Goal: Task Accomplishment & Management: Manage account settings

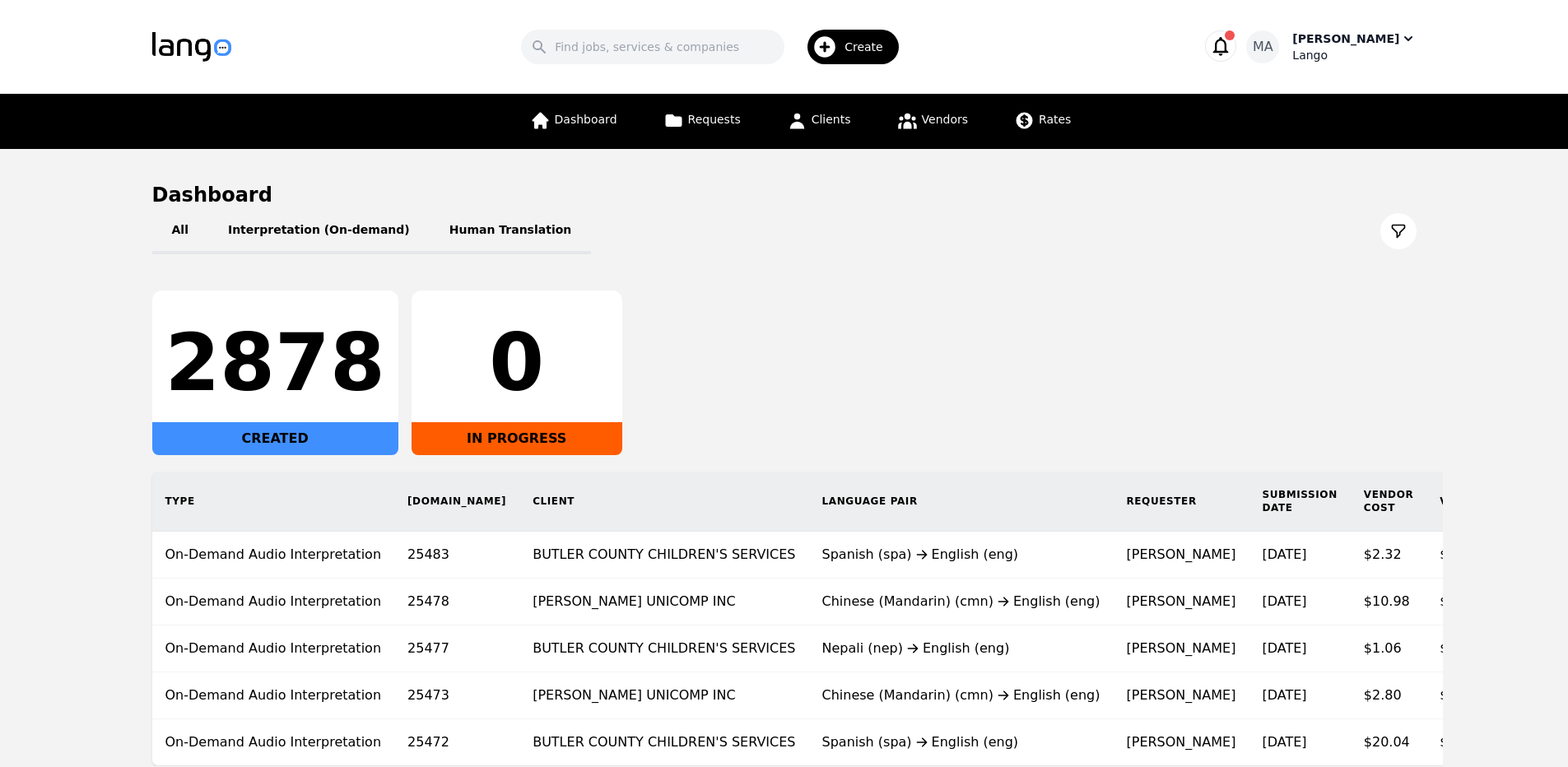
click at [1363, 53] on div "Lango" at bounding box center [1353, 55] width 123 height 17
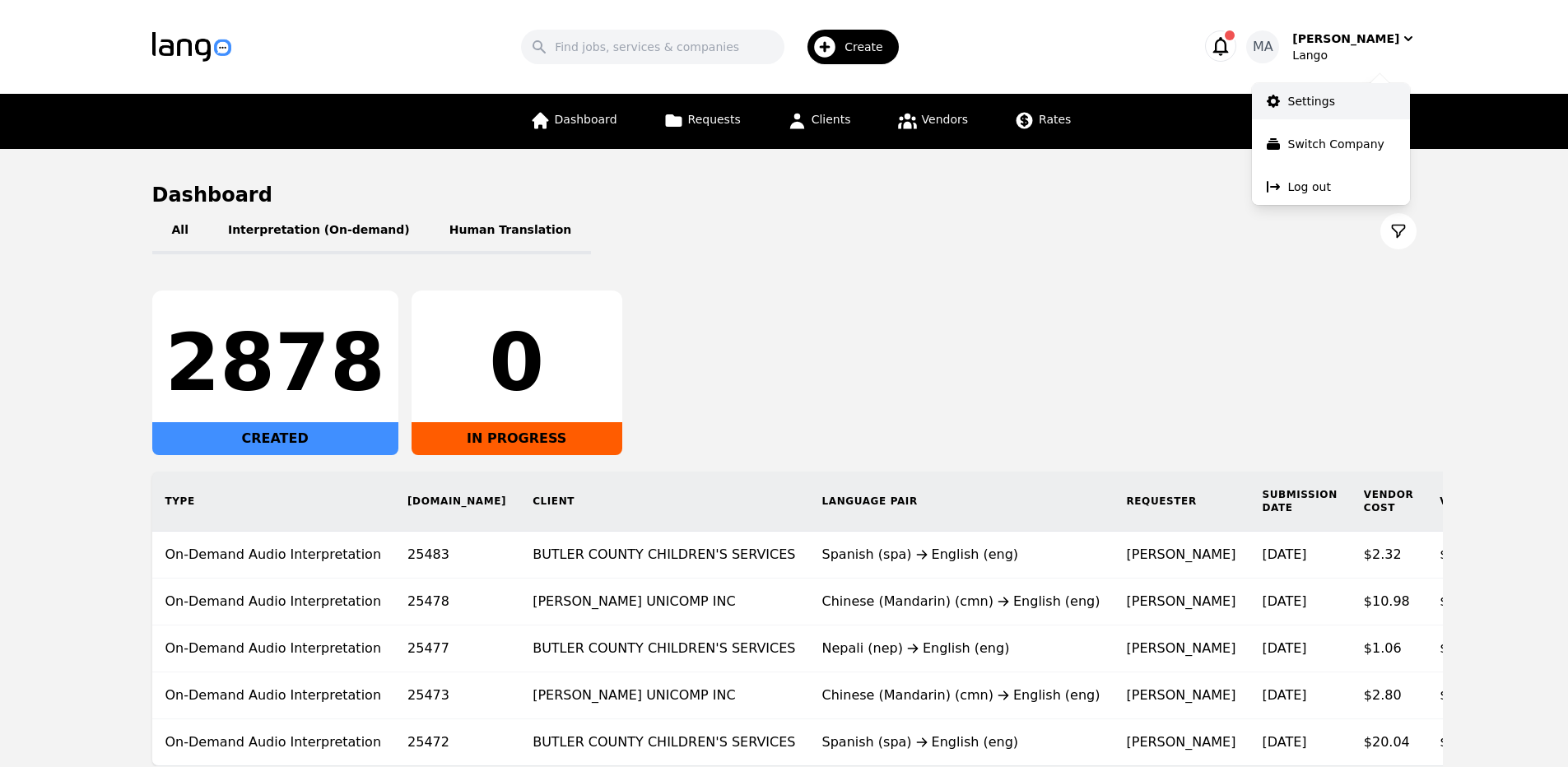
click at [1355, 118] on link "Settings" at bounding box center [1330, 101] width 158 height 36
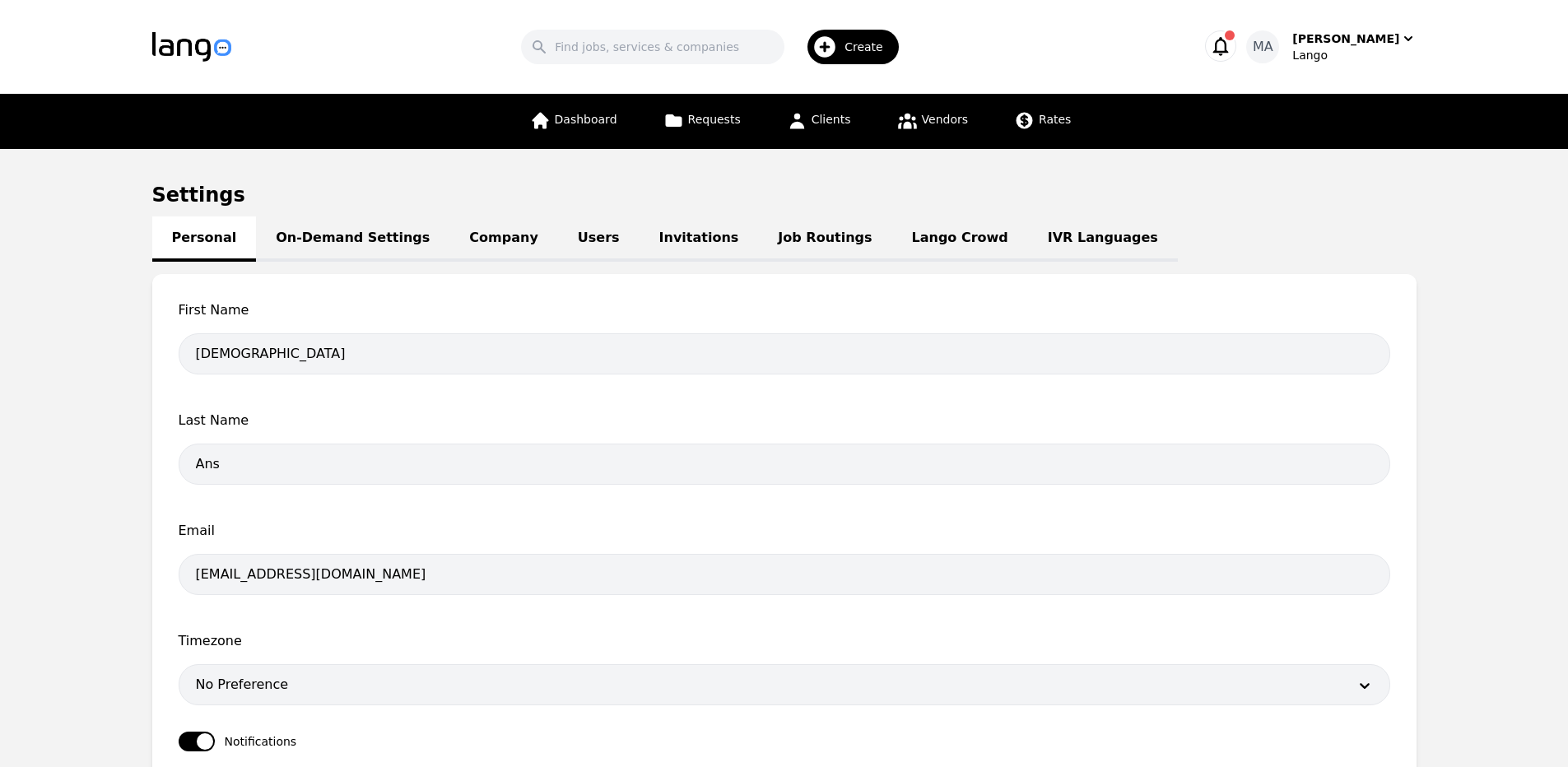
click at [758, 223] on link "Job Routings" at bounding box center [825, 239] width 133 height 46
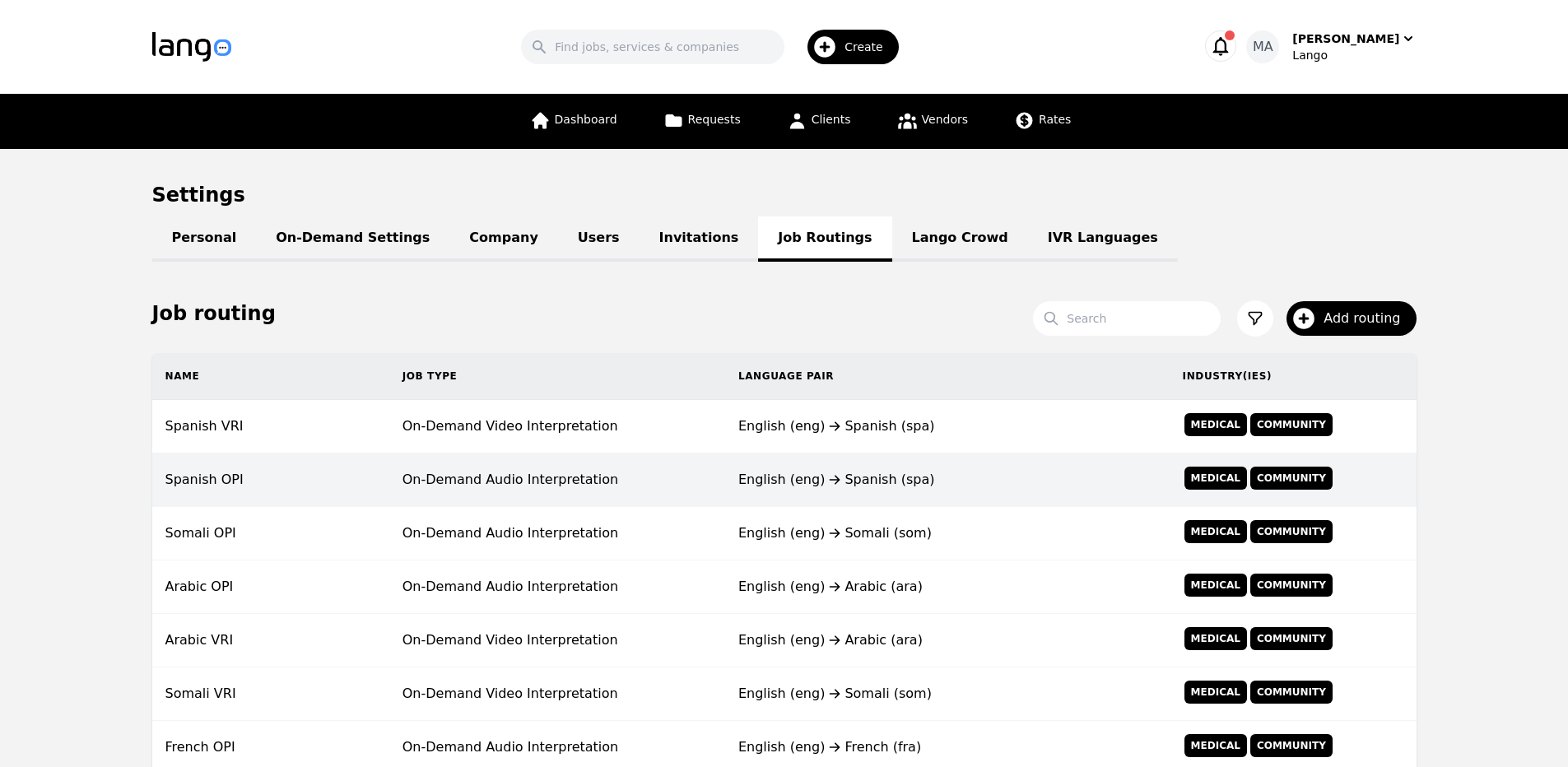
click at [721, 464] on td "On-Demand Audio Interpretation" at bounding box center [557, 480] width 336 height 53
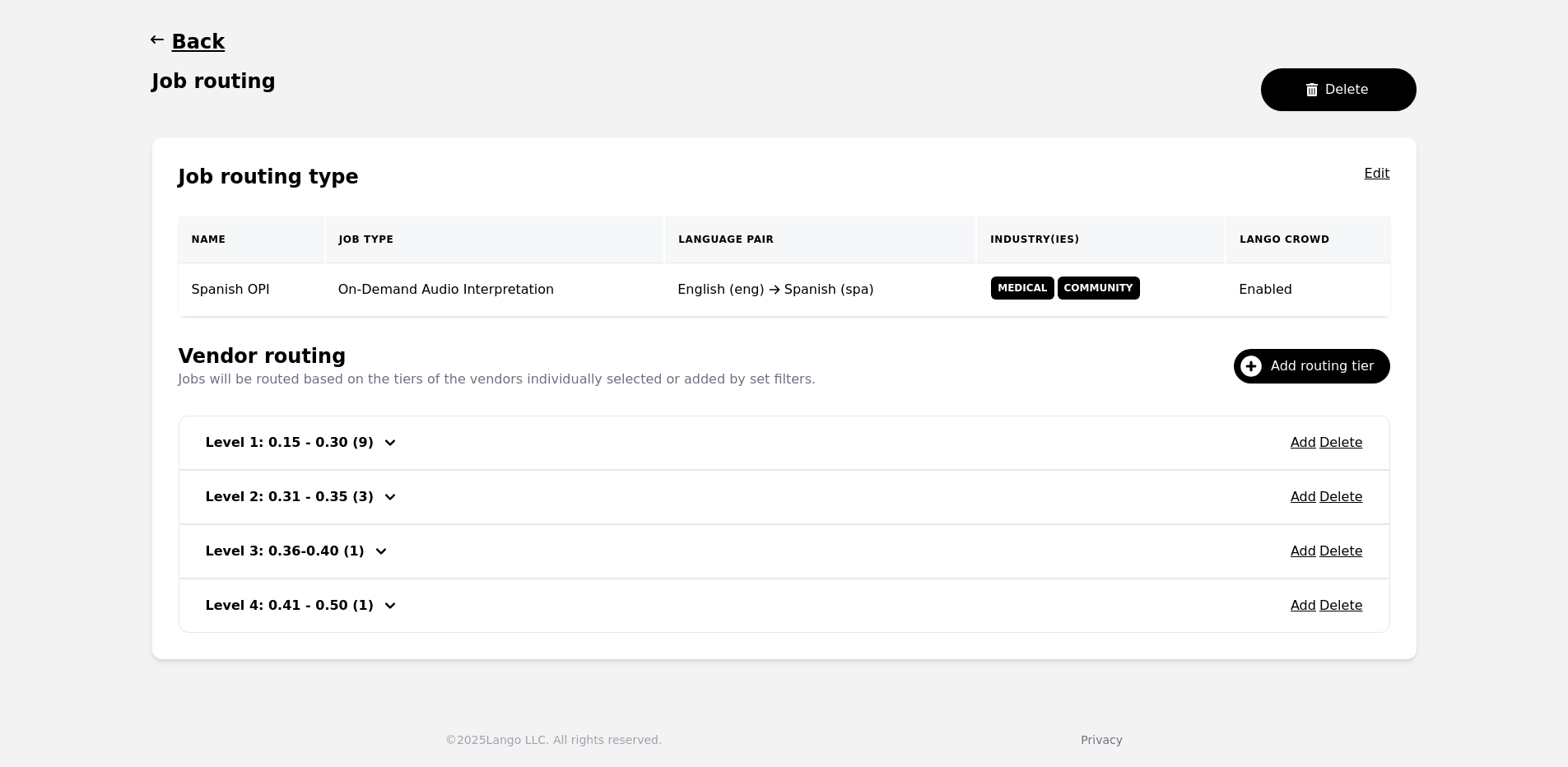
scroll to position [154, 0]
click at [1262, 362] on icon at bounding box center [1251, 365] width 21 height 21
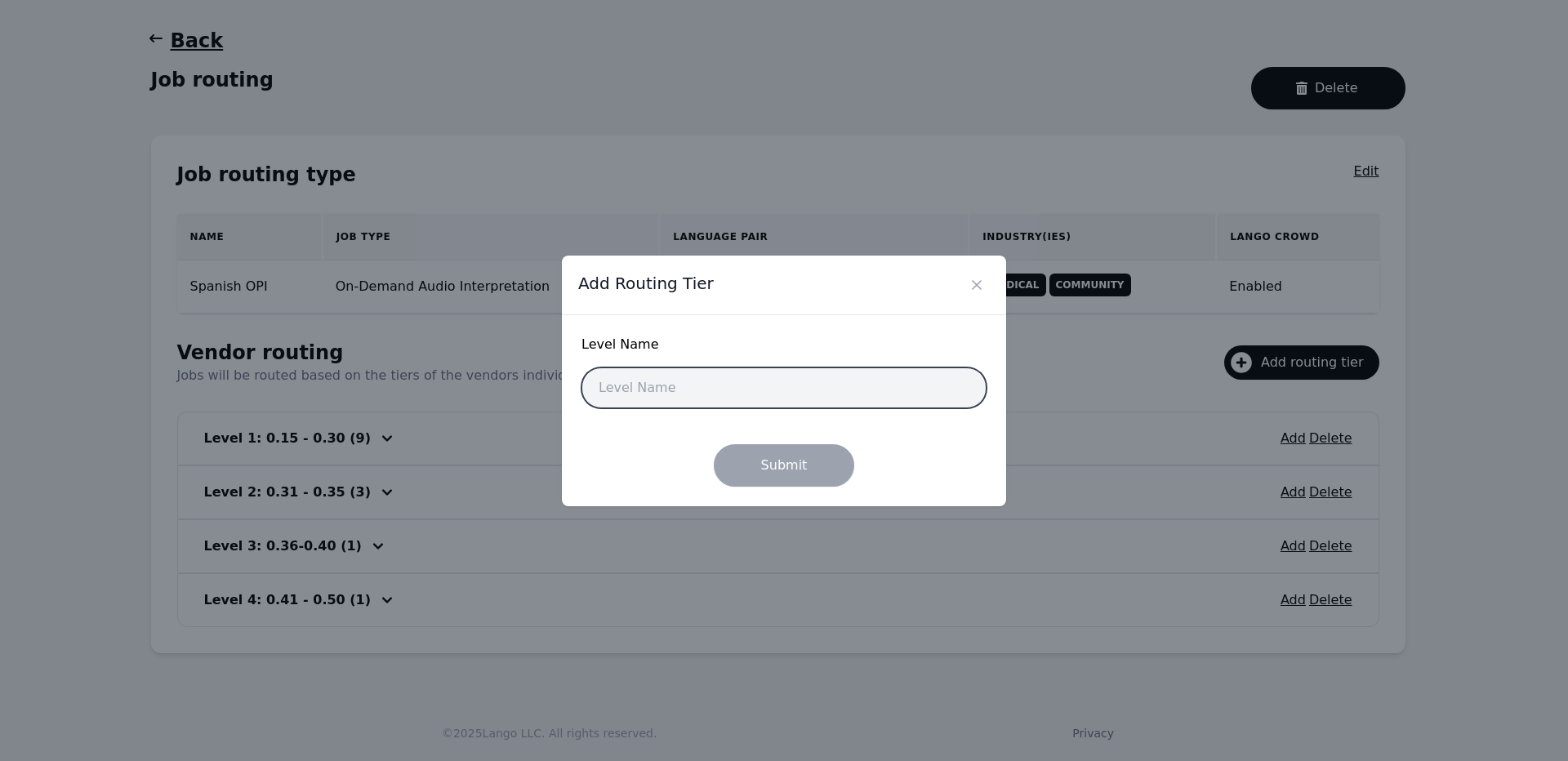
click at [869, 392] on input "text" at bounding box center [784, 388] width 405 height 41
type input "Level - 1"
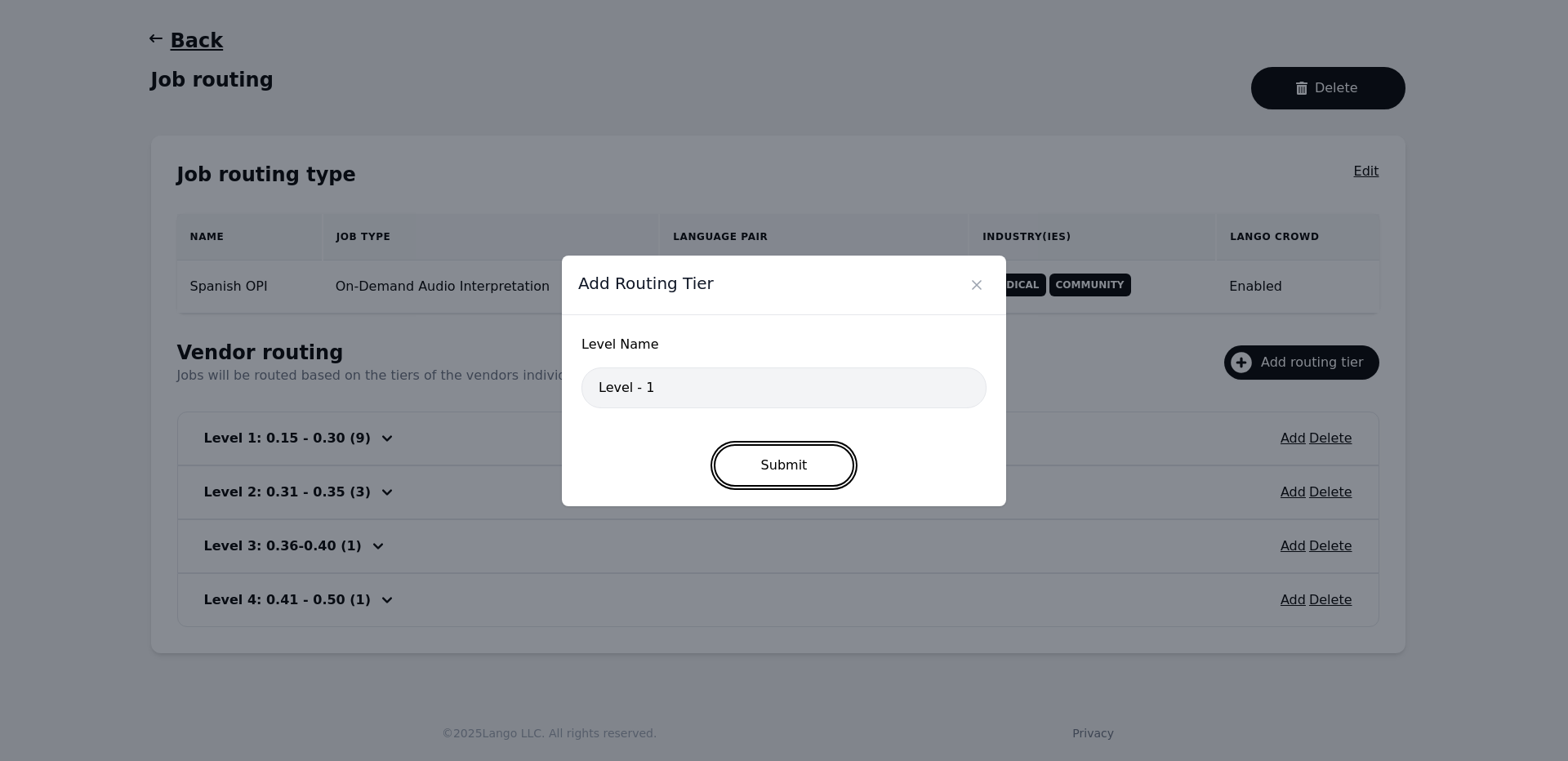
click at [795, 450] on button "Submit" at bounding box center [784, 466] width 142 height 43
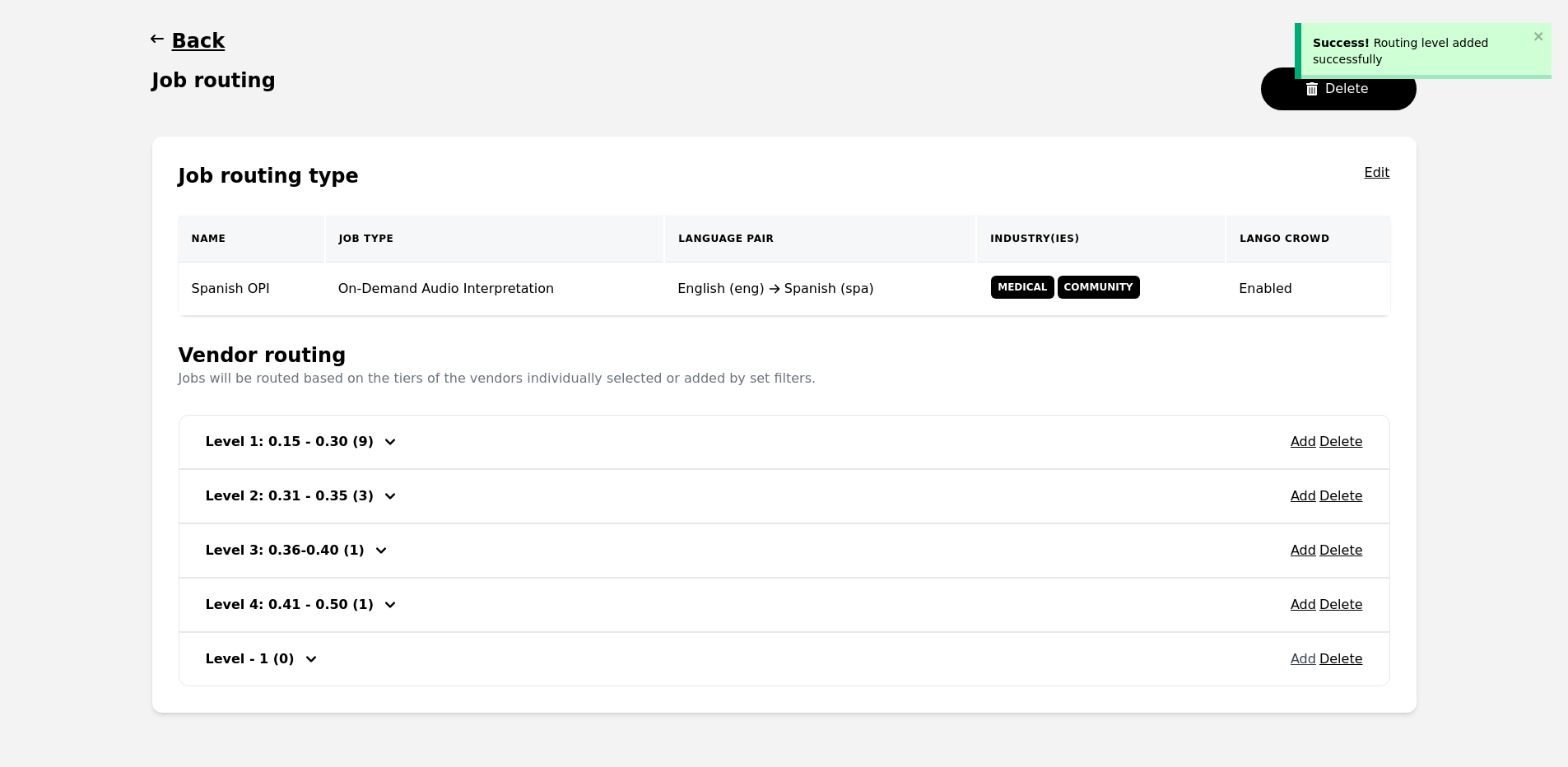
click at [1297, 659] on button "Add" at bounding box center [1302, 659] width 25 height 20
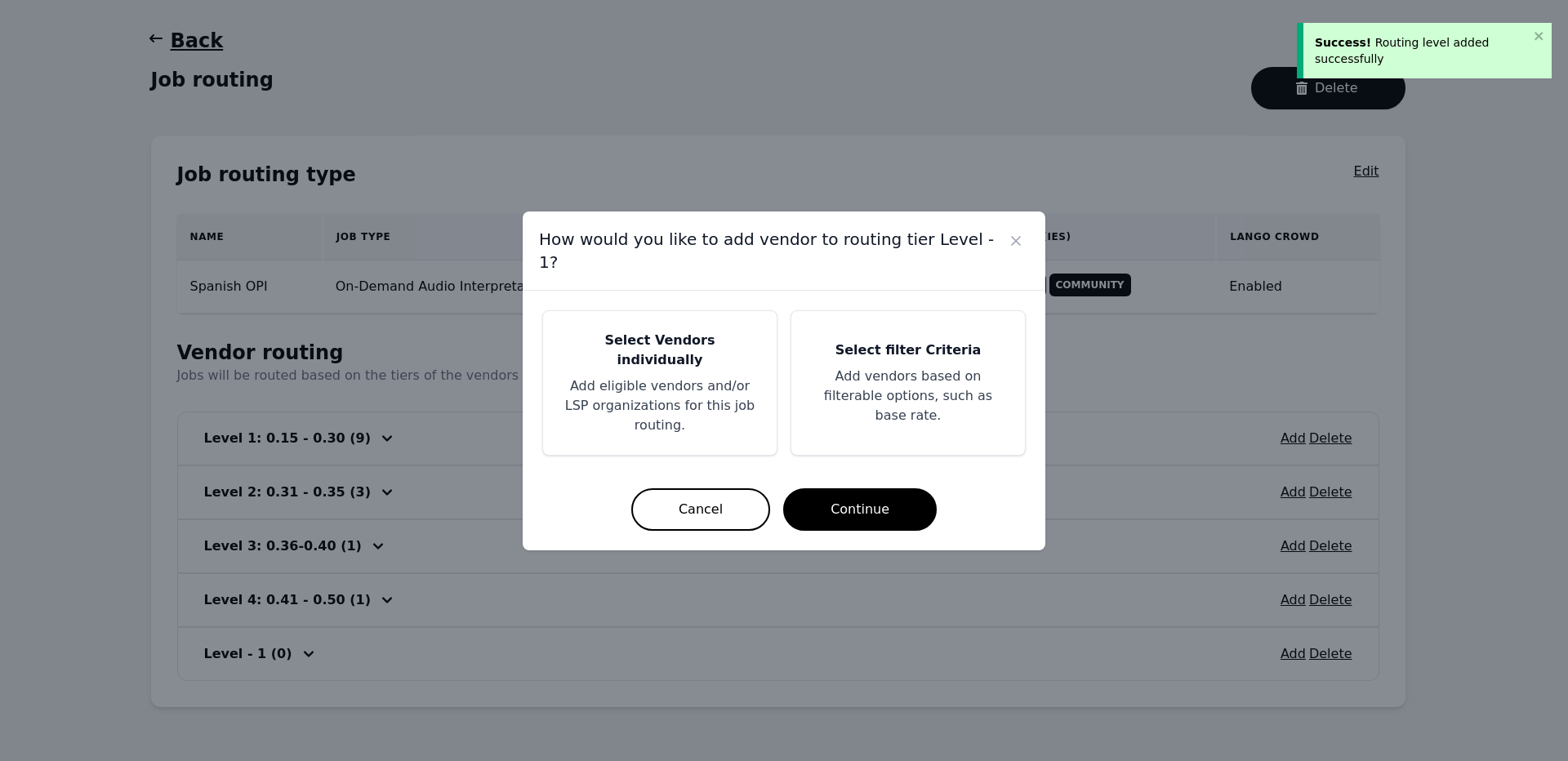
click at [891, 413] on div "Select filter Criteria Add vendors based on filterable options, such as base ra…" at bounding box center [908, 382] width 233 height 143
click at [888, 467] on div "Select Vendors individually Add eligible vendors and/or LSP organizations for t…" at bounding box center [784, 420] width 523 height 260
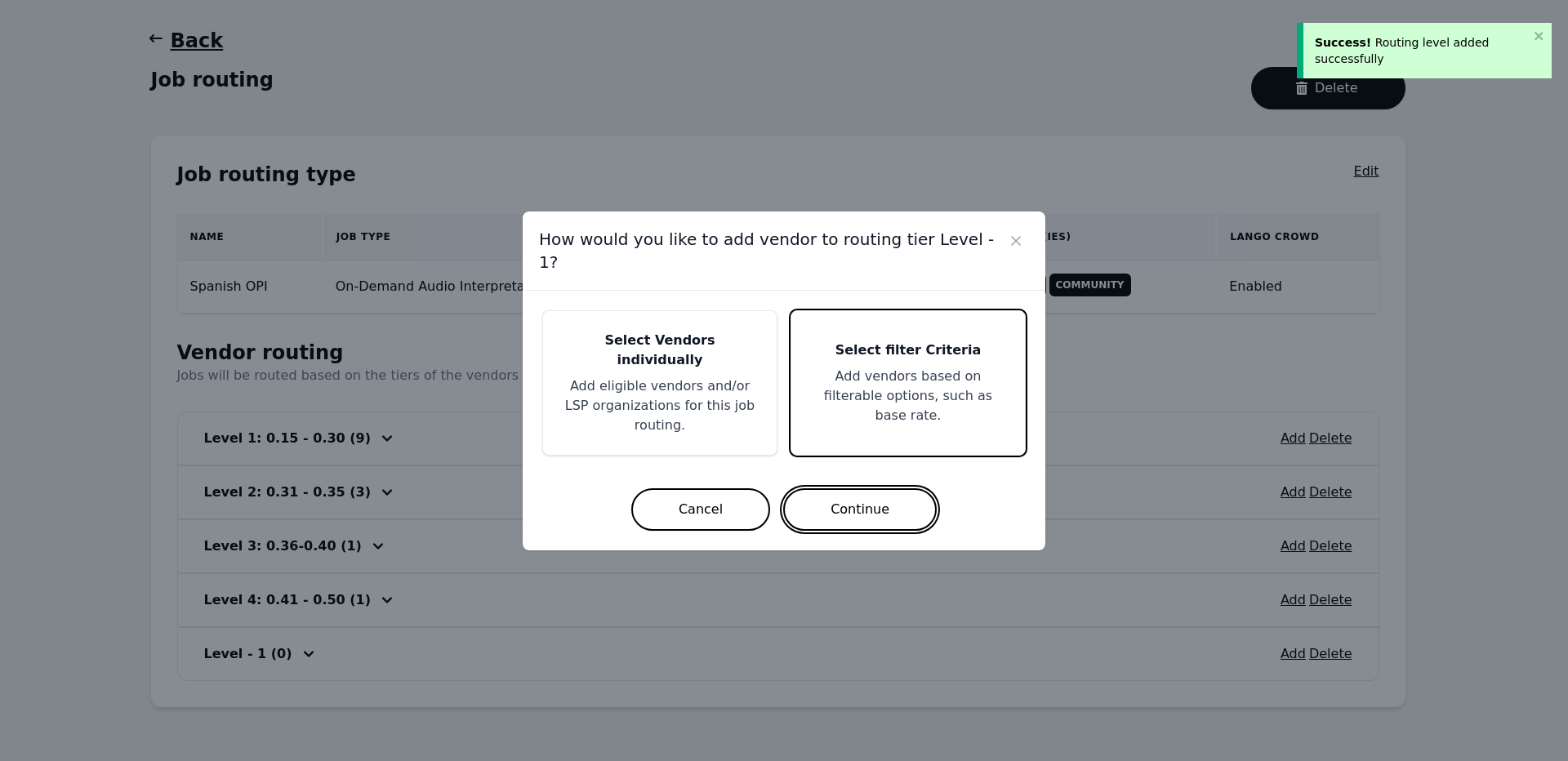
click at [872, 489] on button "Continue" at bounding box center [860, 510] width 154 height 43
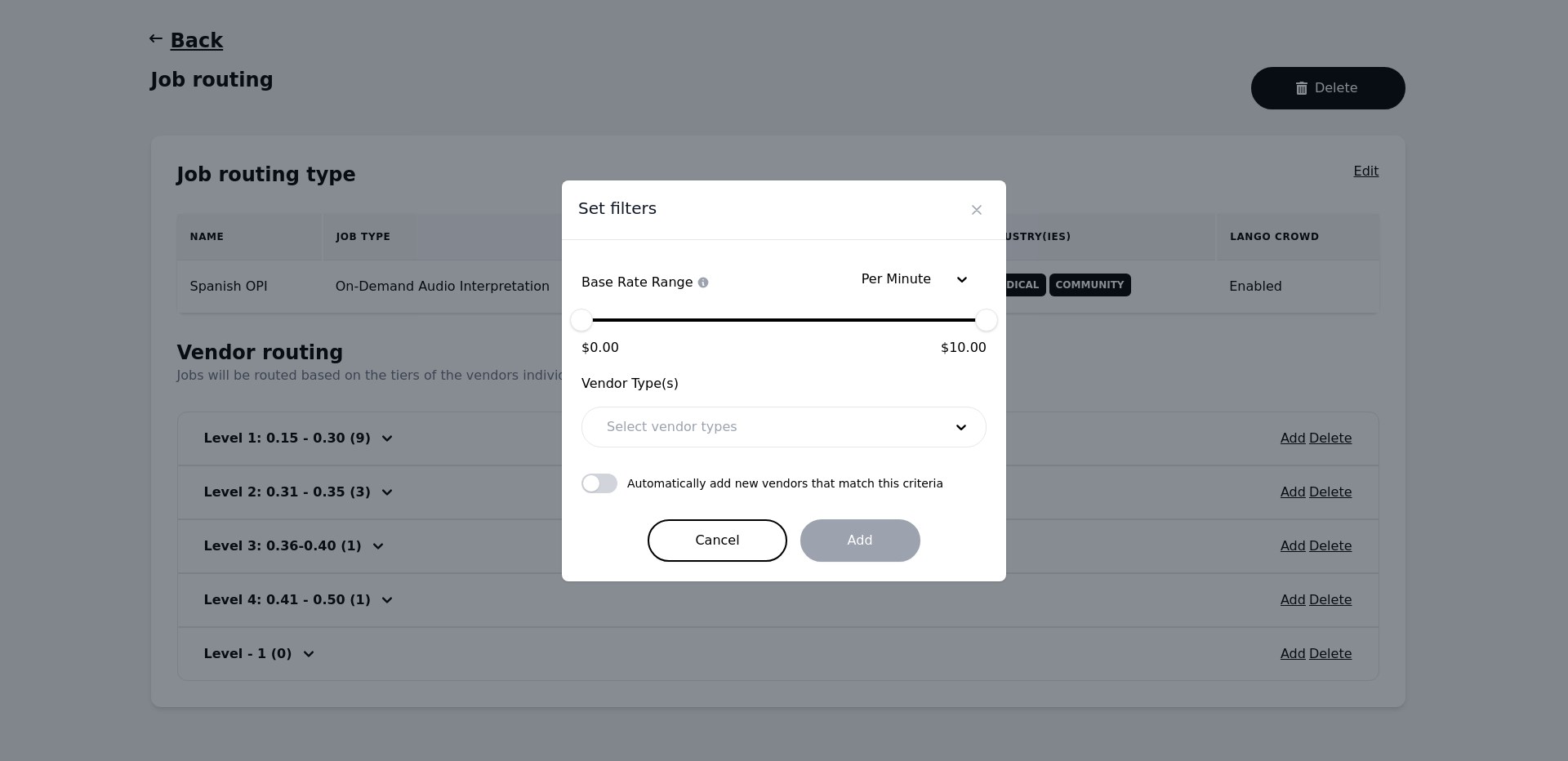
click at [893, 430] on div at bounding box center [763, 427] width 348 height 39
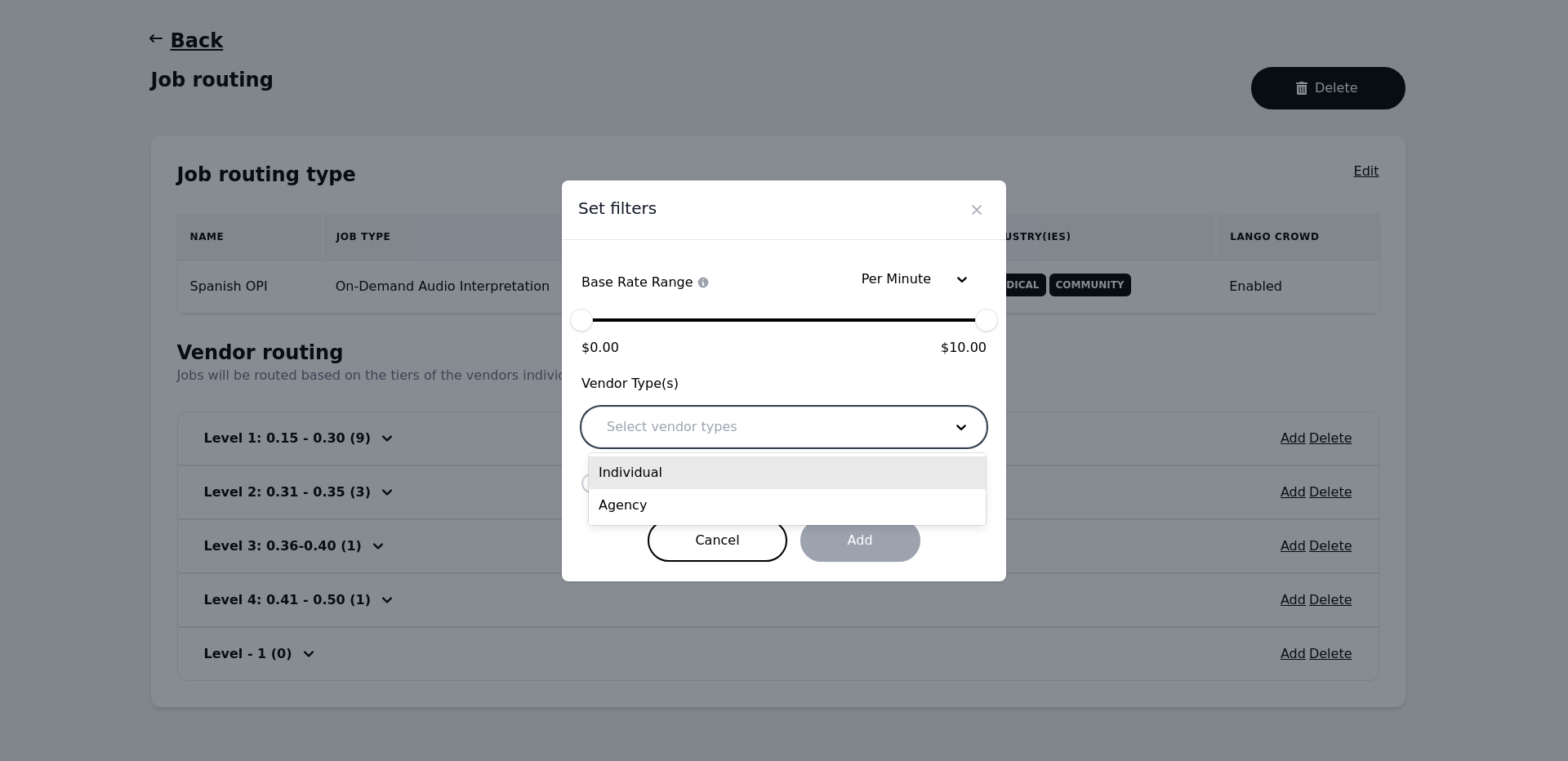
click at [804, 473] on div "Individual" at bounding box center [787, 472] width 397 height 32
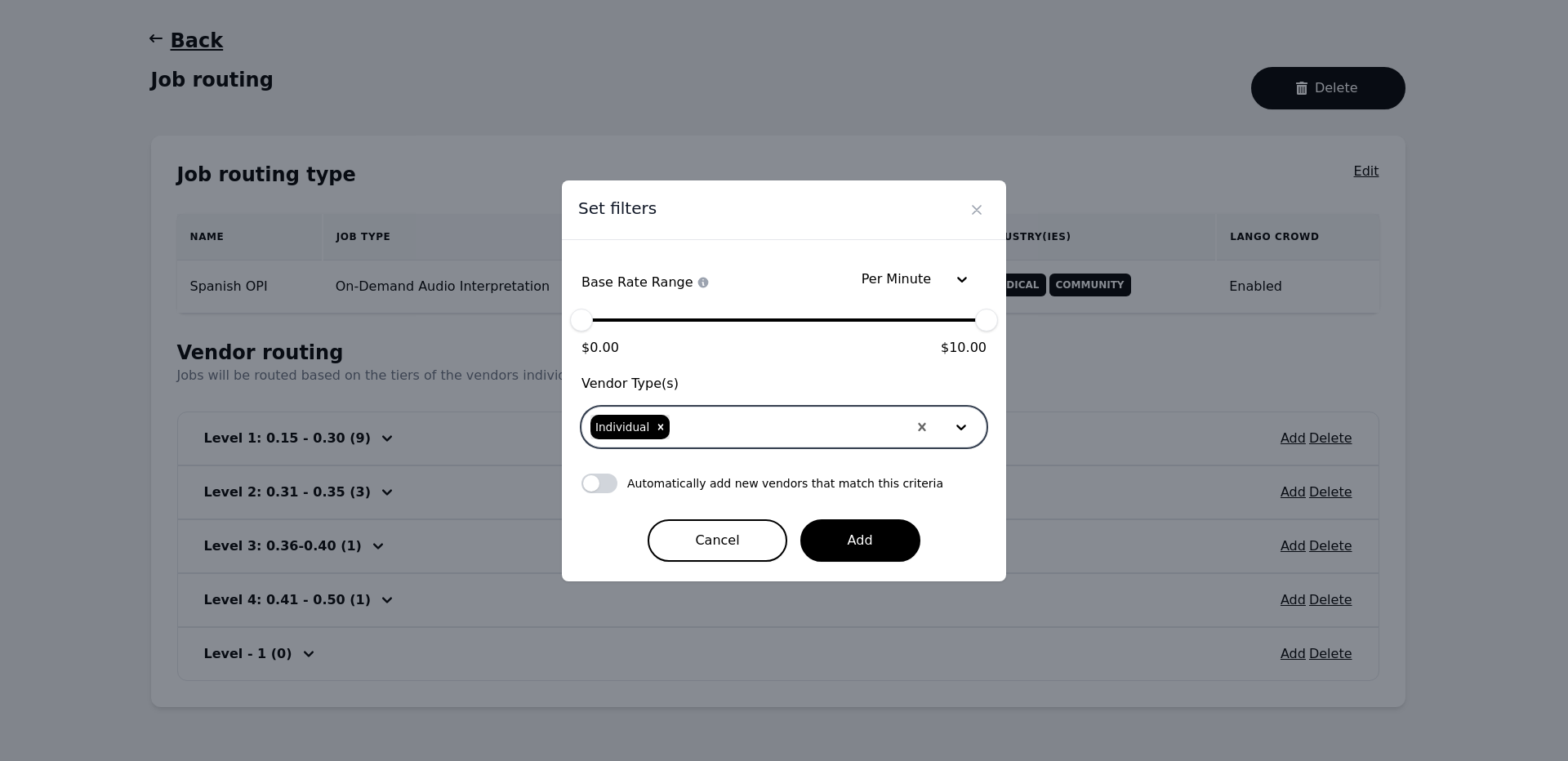
click at [846, 437] on div at bounding box center [789, 427] width 236 height 39
click at [796, 482] on div "Agency" at bounding box center [787, 472] width 397 height 32
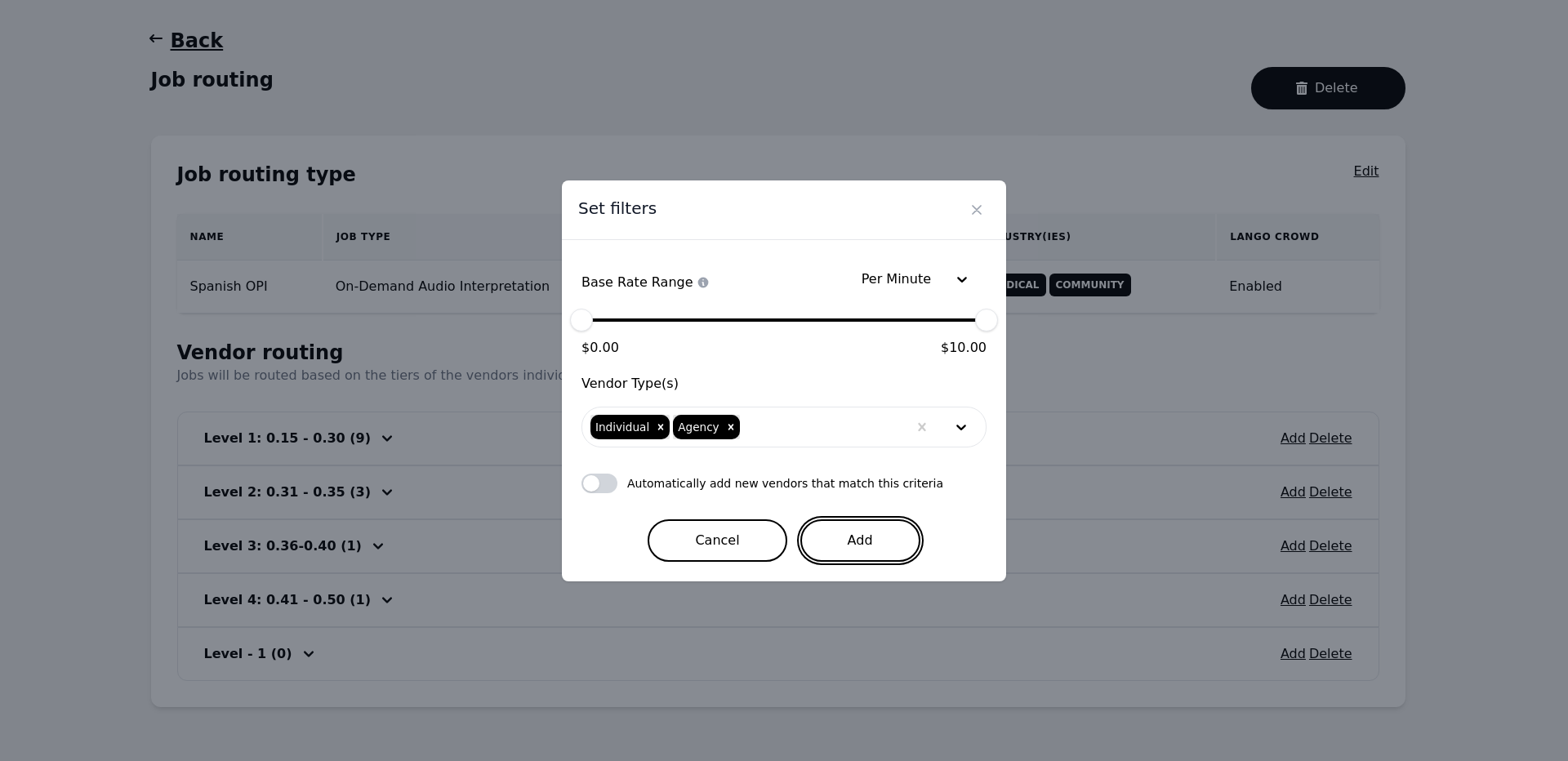
click at [839, 524] on button "Add" at bounding box center [861, 541] width 120 height 43
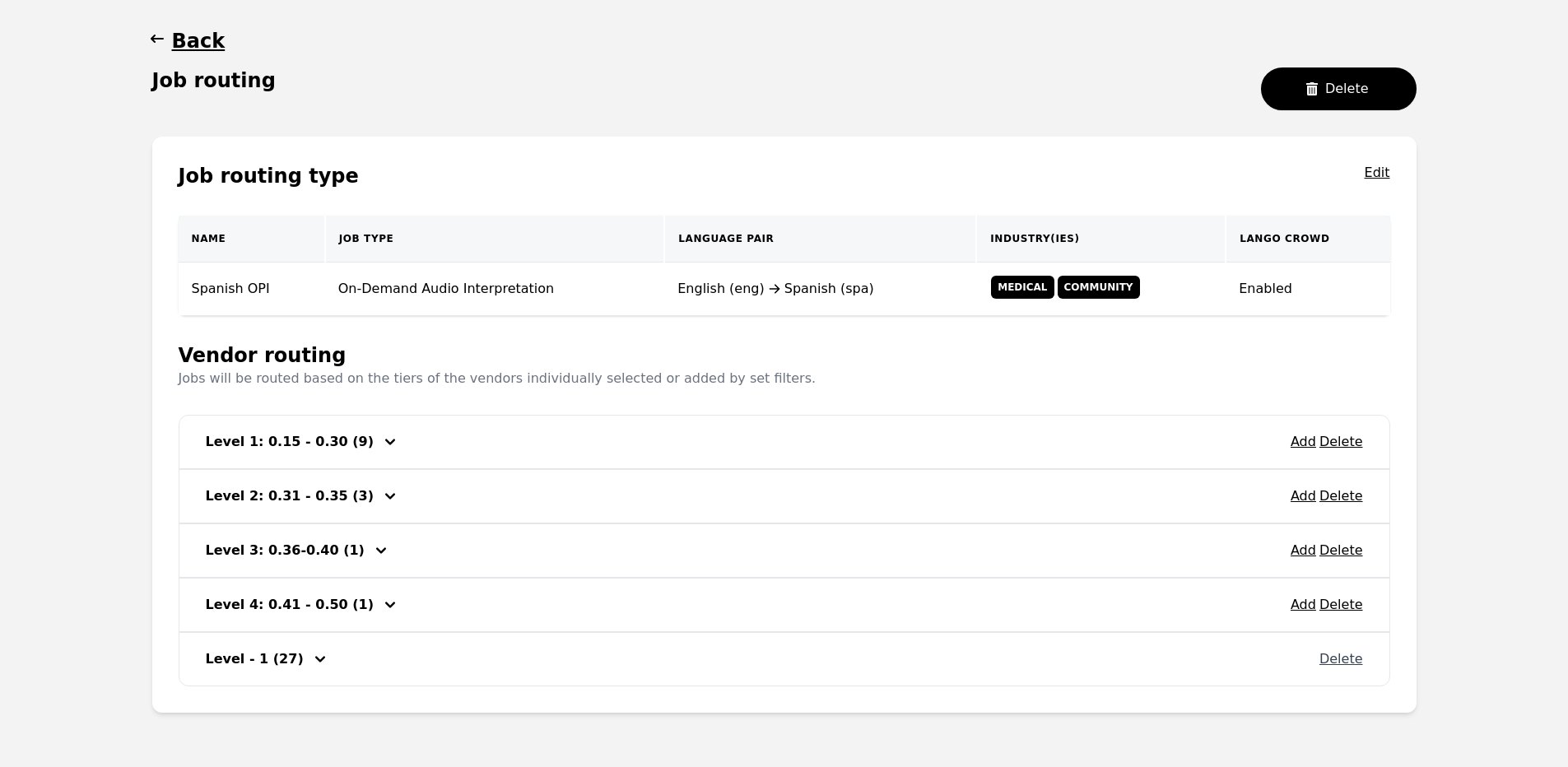
click at [1344, 663] on button "Delete" at bounding box center [1340, 659] width 44 height 20
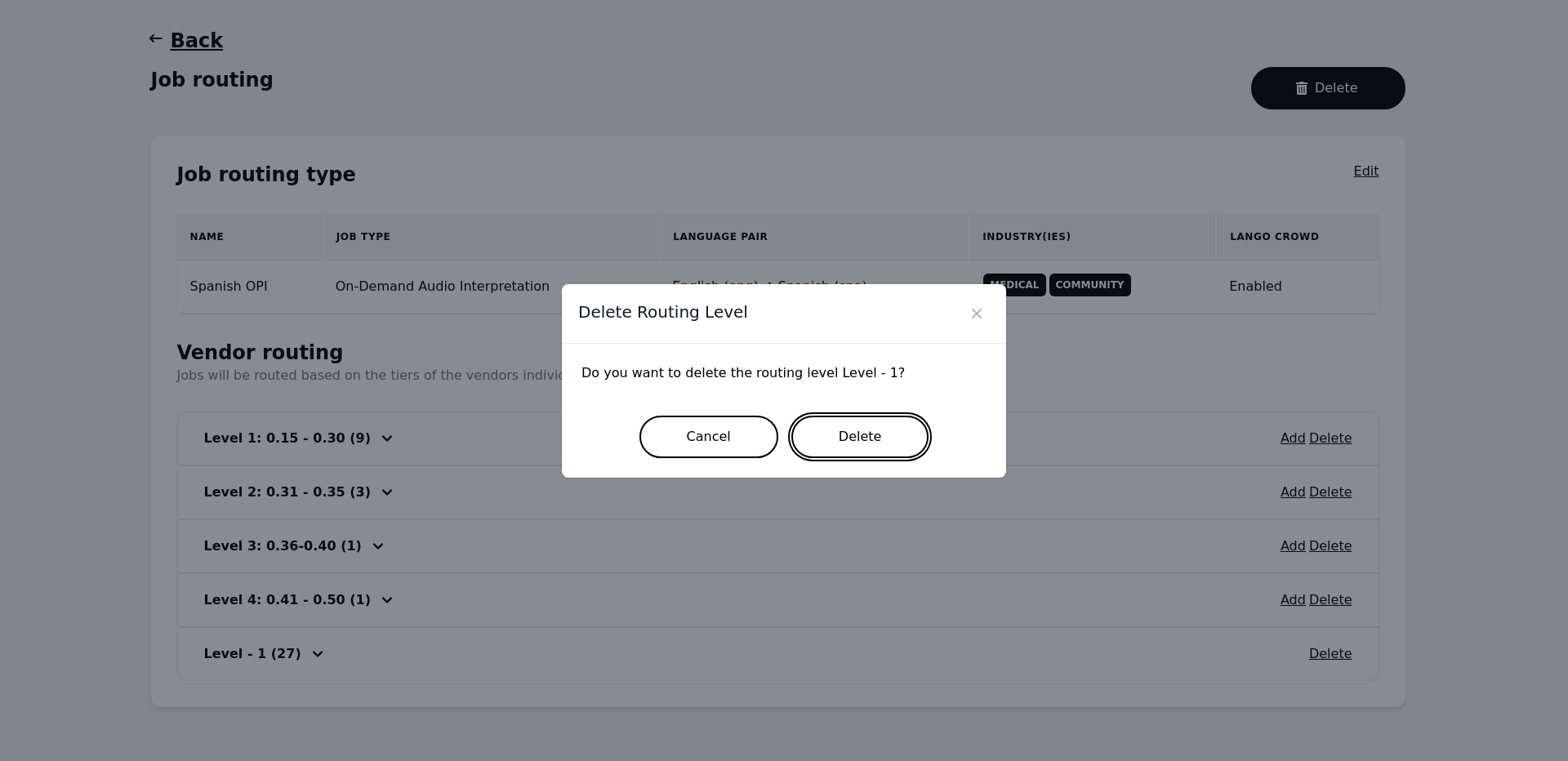
click at [905, 437] on button "Delete" at bounding box center [860, 437] width 138 height 43
